Goal: Task Accomplishment & Management: Complete application form

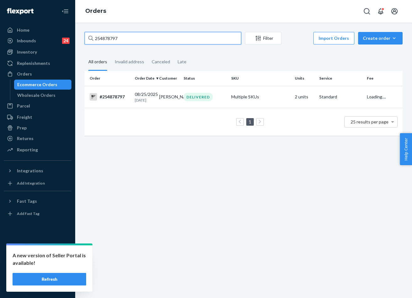
click at [160, 43] on input "254878797" at bounding box center [163, 38] width 157 height 13
click at [98, 39] on input "#255192754" at bounding box center [163, 38] width 157 height 13
type input "255192754"
click at [189, 96] on div "DELIVERED" at bounding box center [198, 97] width 29 height 8
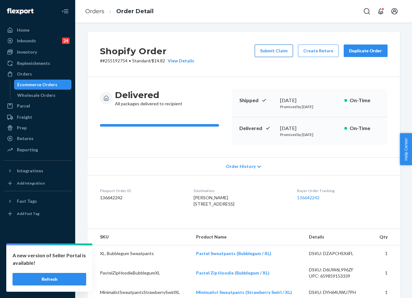
click at [286, 53] on button "Submit Claim" at bounding box center [274, 50] width 38 height 13
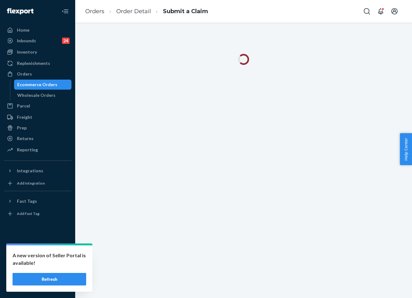
click at [71, 276] on button "Refresh" at bounding box center [50, 279] width 74 height 13
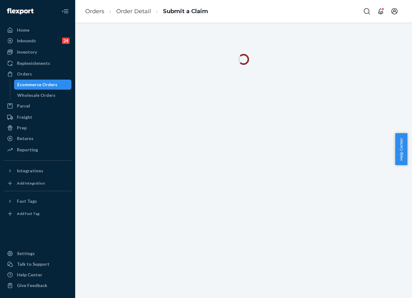
click at [97, 17] on ol "Orders Order Detail Submit a Claim" at bounding box center [146, 11] width 133 height 18
click at [97, 10] on link "Orders" at bounding box center [94, 11] width 19 height 7
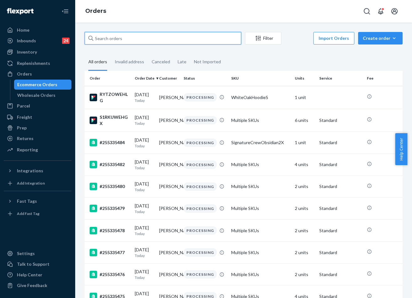
click at [159, 34] on input "text" at bounding box center [163, 38] width 157 height 13
paste input "255192754"
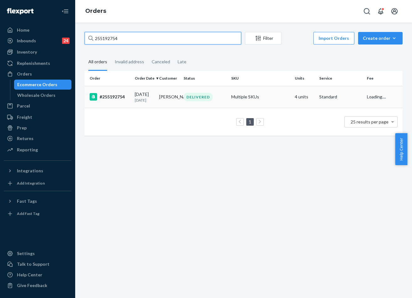
type input "255192754"
click at [192, 108] on td "DELIVERED" at bounding box center [205, 97] width 48 height 22
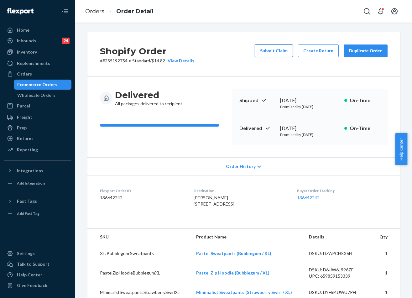
click at [287, 52] on button "Submit Claim" at bounding box center [274, 50] width 38 height 13
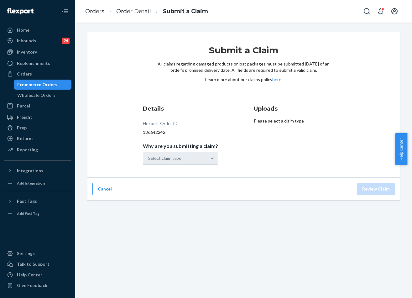
click at [201, 157] on div "Select claim type" at bounding box center [180, 158] width 75 height 13
click at [205, 159] on div "Select claim type" at bounding box center [180, 158] width 75 height 13
click at [206, 159] on div at bounding box center [211, 158] width 11 height 6
click at [149, 159] on input "Why are you submitting a claim? Select claim type" at bounding box center [148, 158] width 1 height 6
